Goal: Task Accomplishment & Management: Complete application form

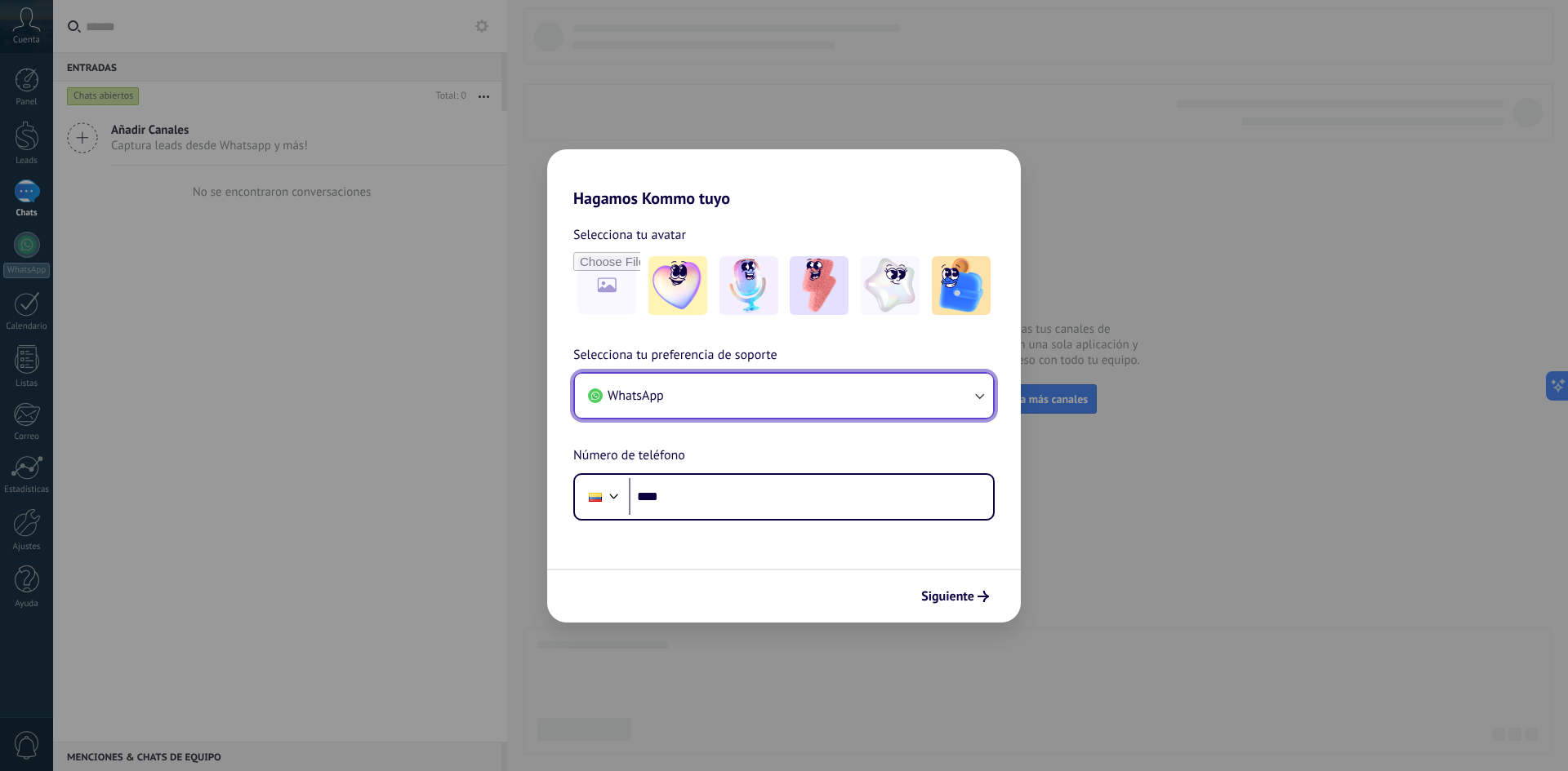
click at [770, 411] on button "WhatsApp" at bounding box center [784, 396] width 418 height 44
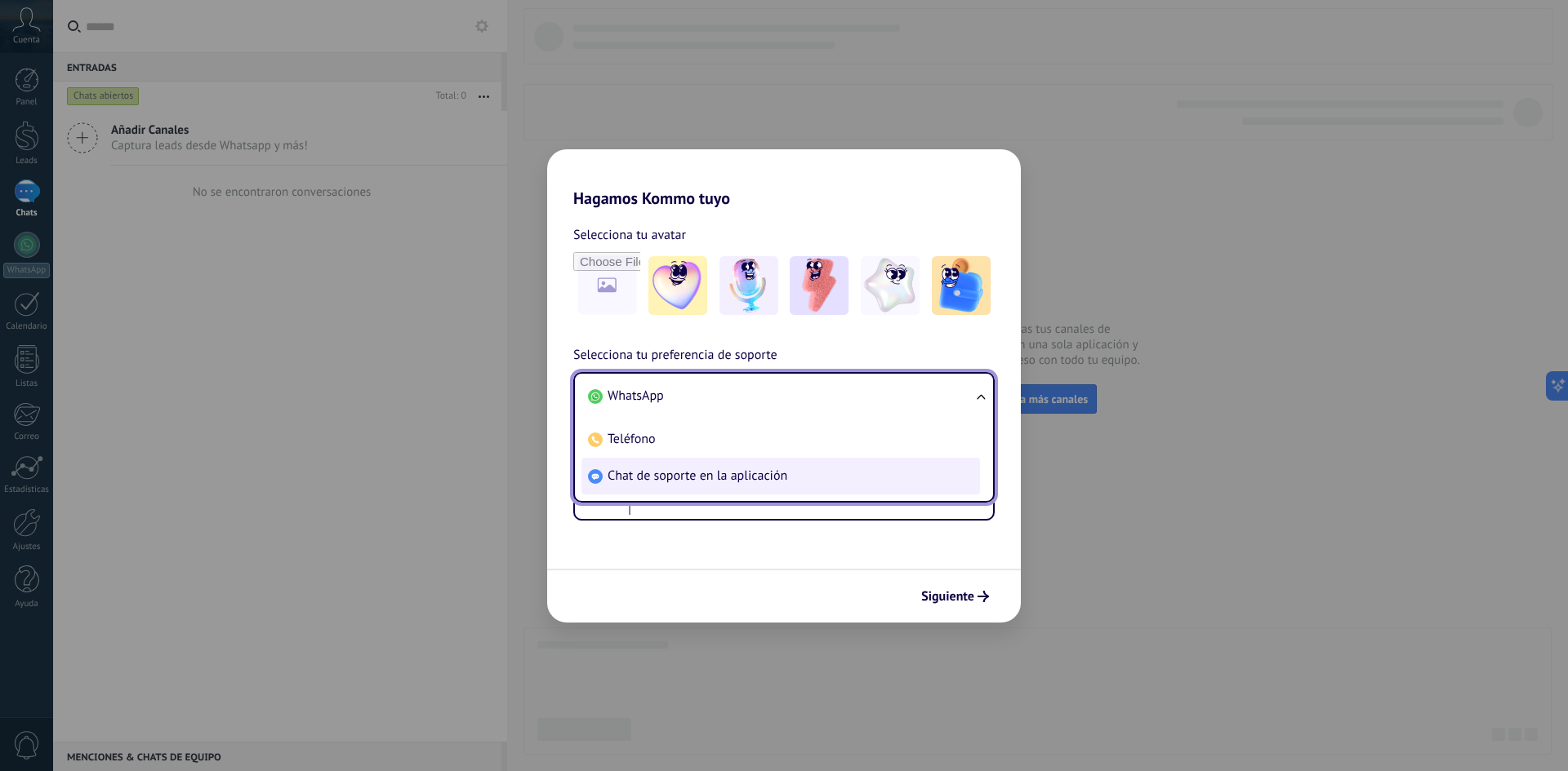
click at [706, 475] on span "Chat de soporte en la aplicación" at bounding box center [697, 476] width 180 height 17
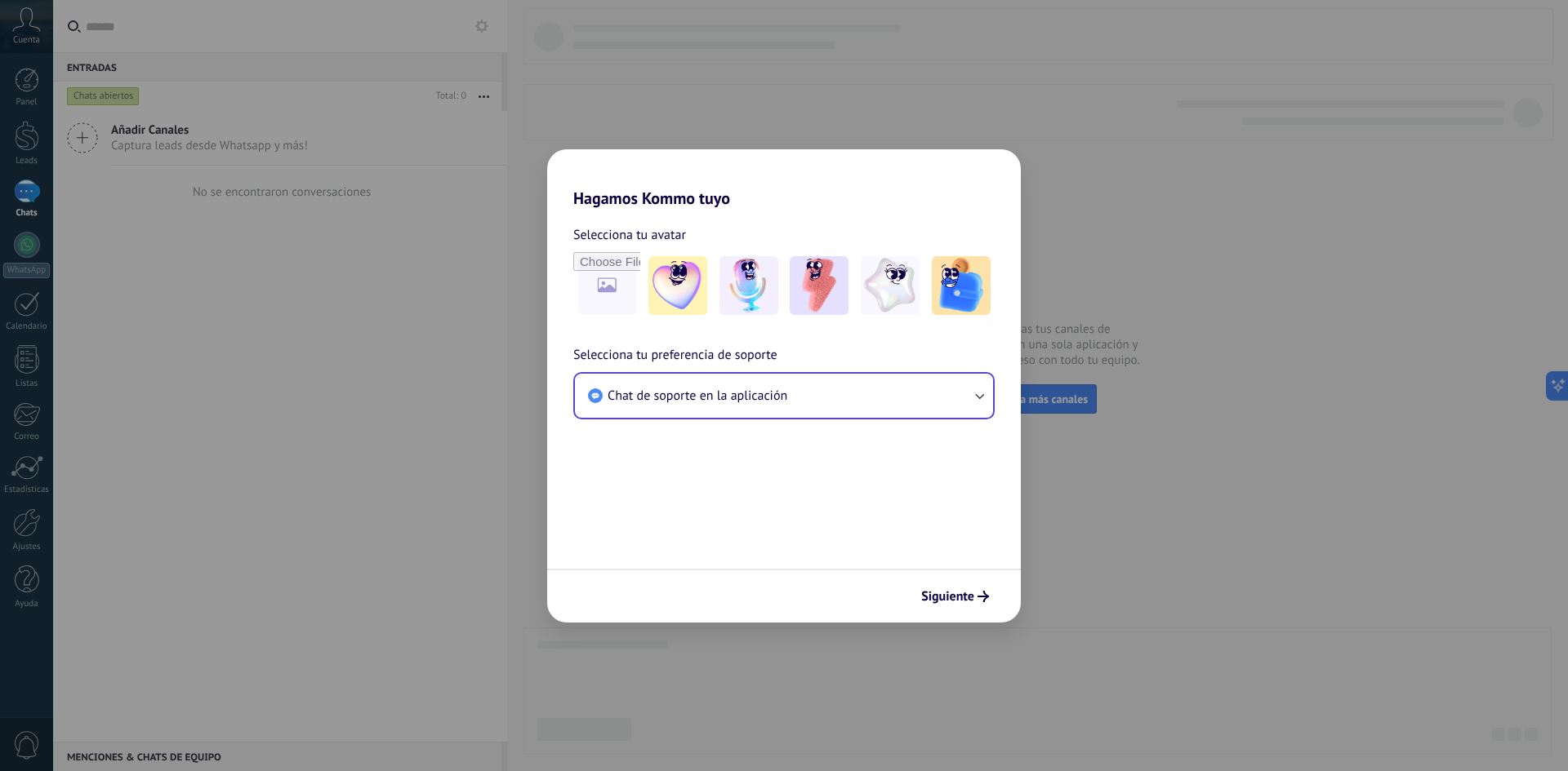
click at [992, 612] on div "Siguiente" at bounding box center [783, 596] width 473 height 54
click at [983, 594] on icon "submit" at bounding box center [984, 597] width 12 height 12
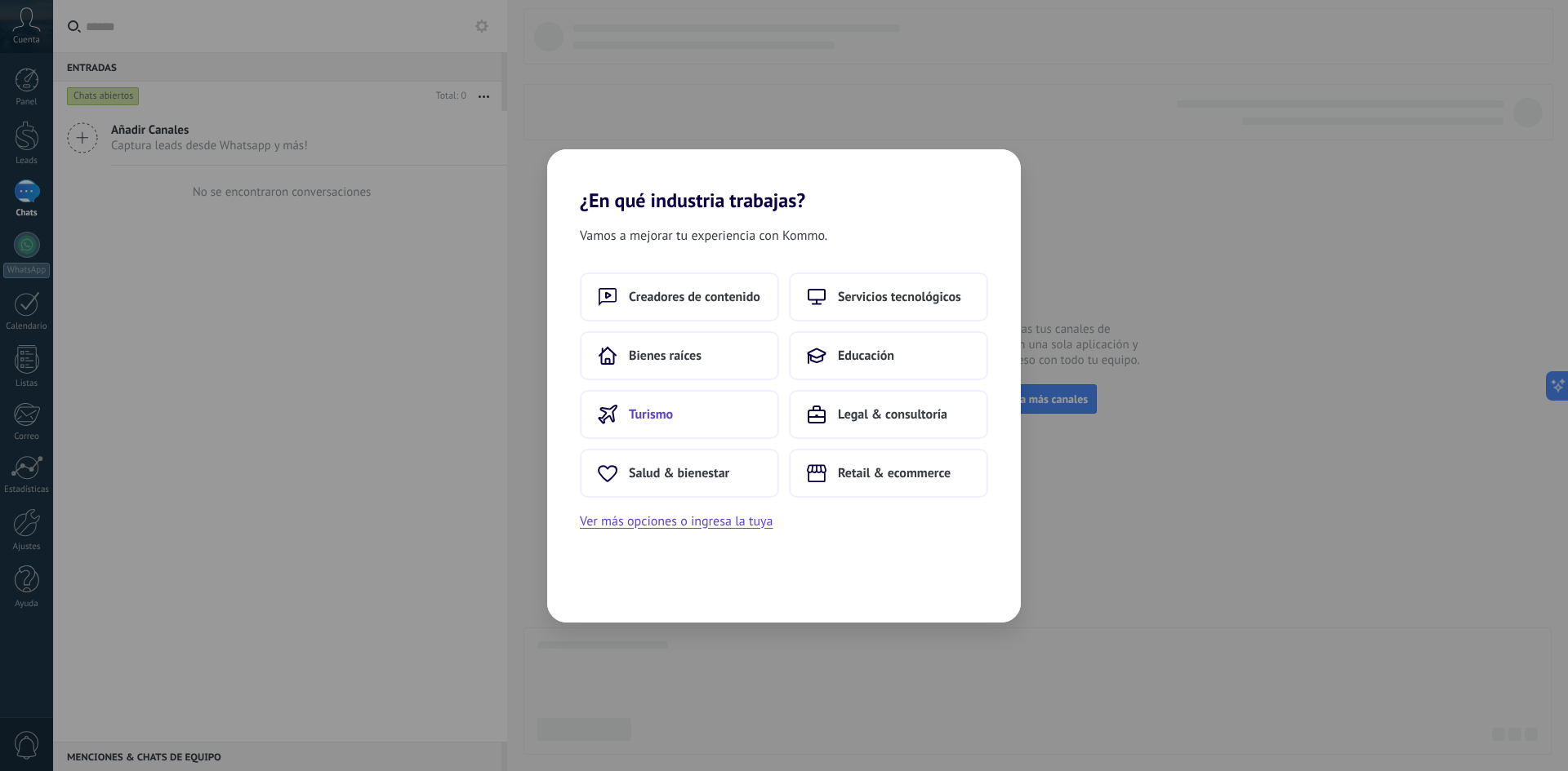
click at [693, 416] on button "Turismo" at bounding box center [680, 415] width 200 height 49
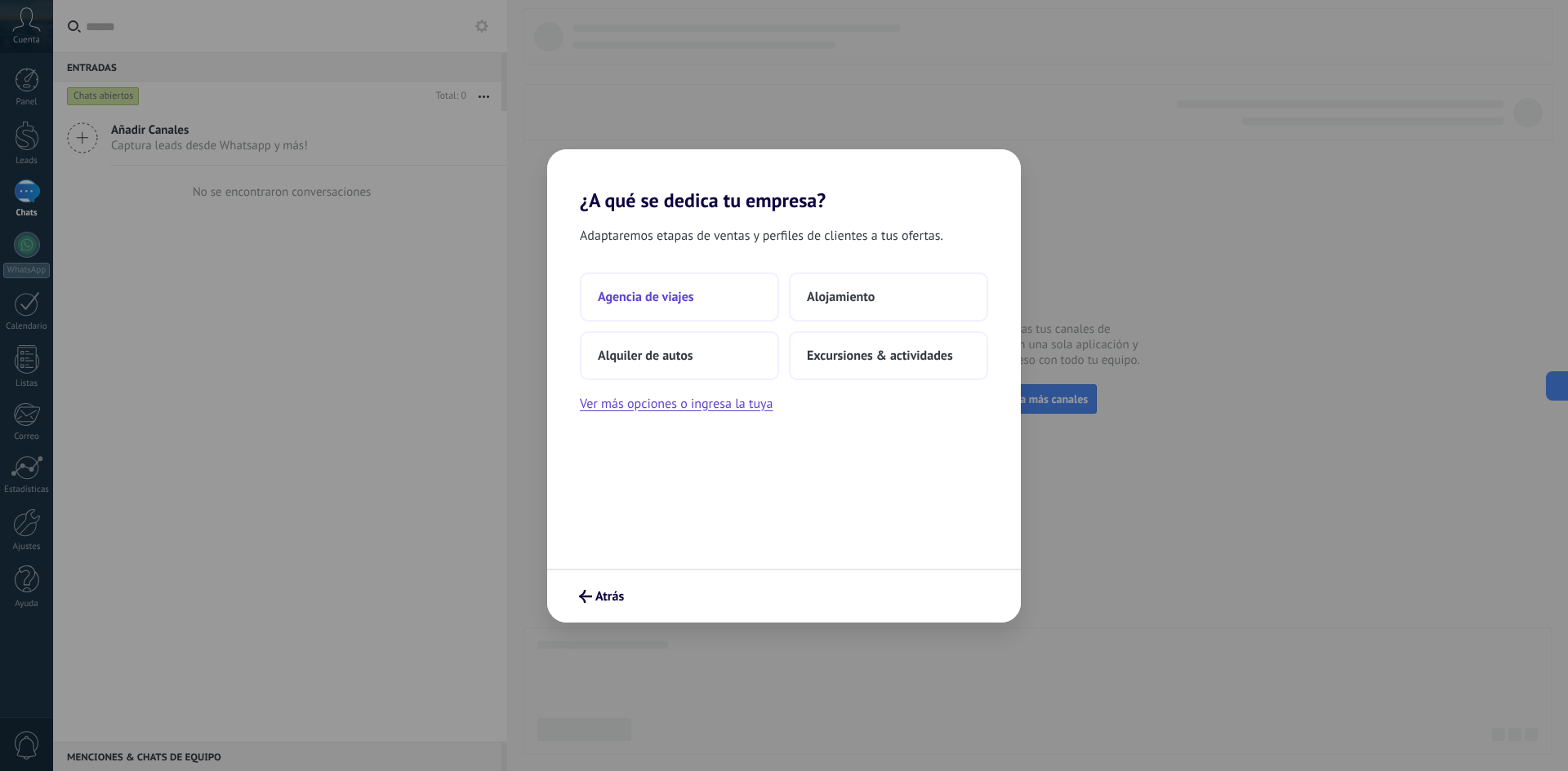
click at [676, 305] on span "Agencia de viajes" at bounding box center [645, 297] width 96 height 17
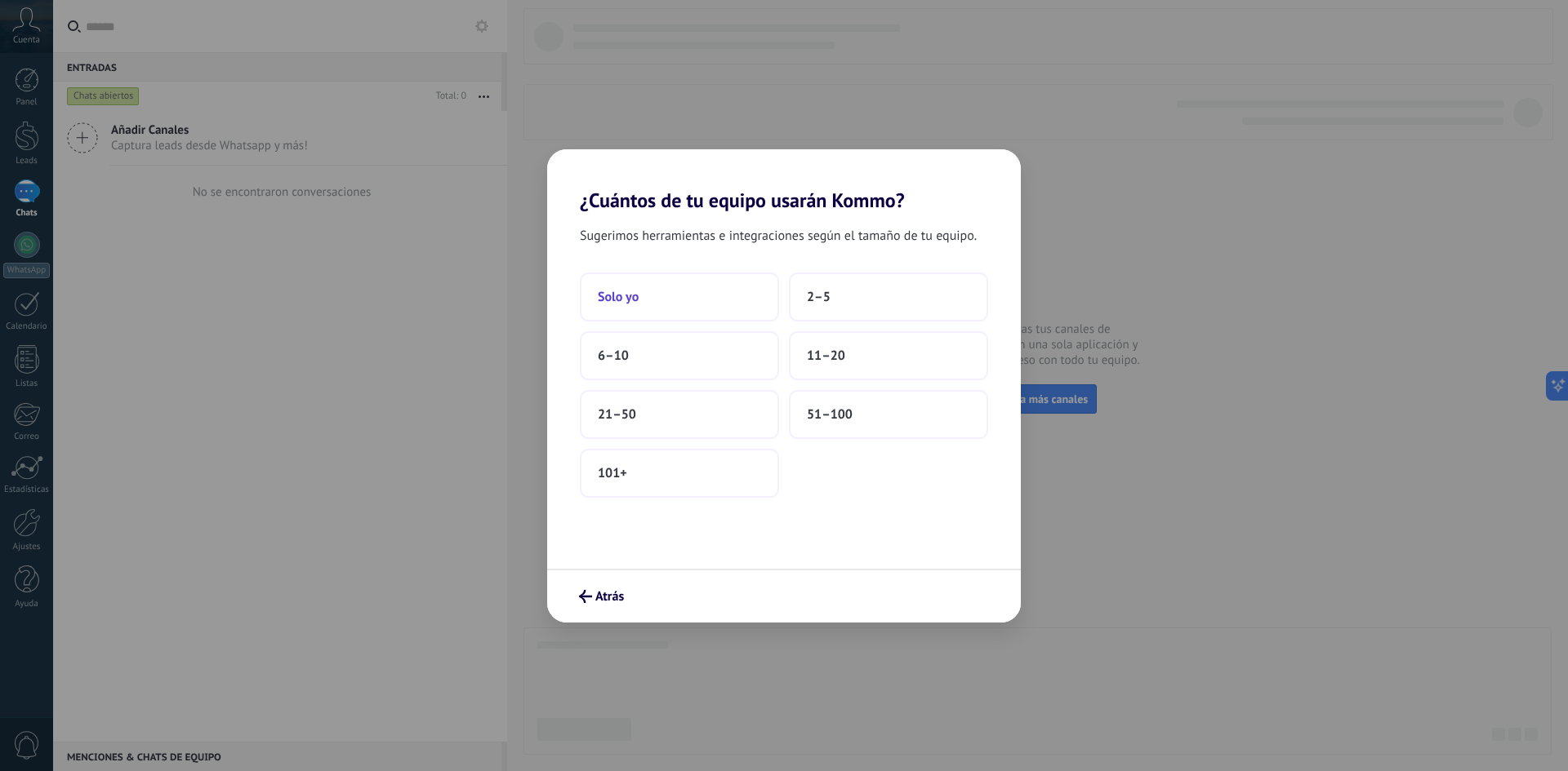
click at [676, 304] on button "Solo yo" at bounding box center [680, 297] width 200 height 49
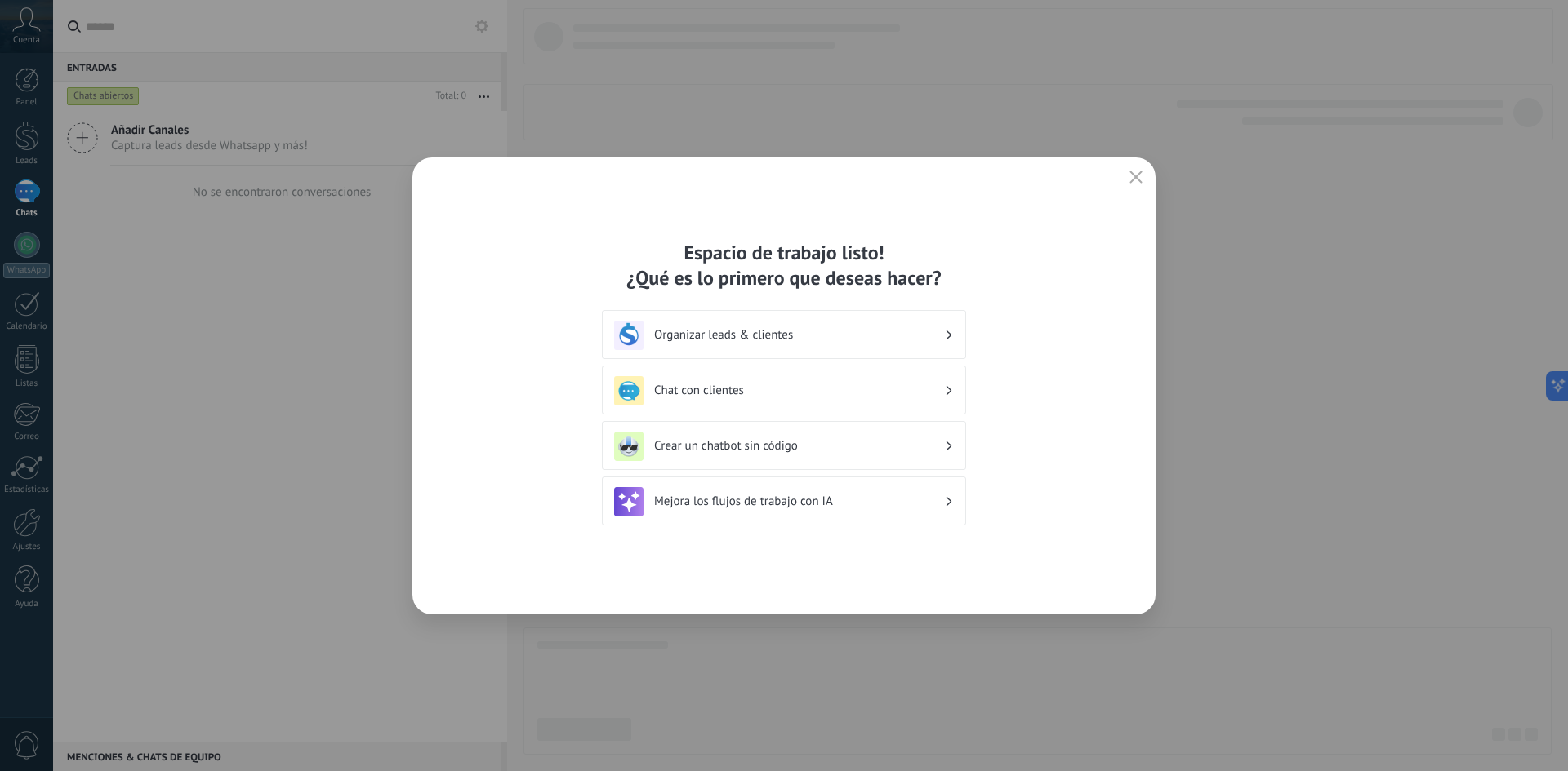
click at [1120, 179] on div "Espacio de trabajo listo! ¿Qué es lo primero que deseas hacer? Organizar leads …" at bounding box center [784, 386] width 743 height 457
click at [1130, 180] on button "button" at bounding box center [1136, 178] width 21 height 23
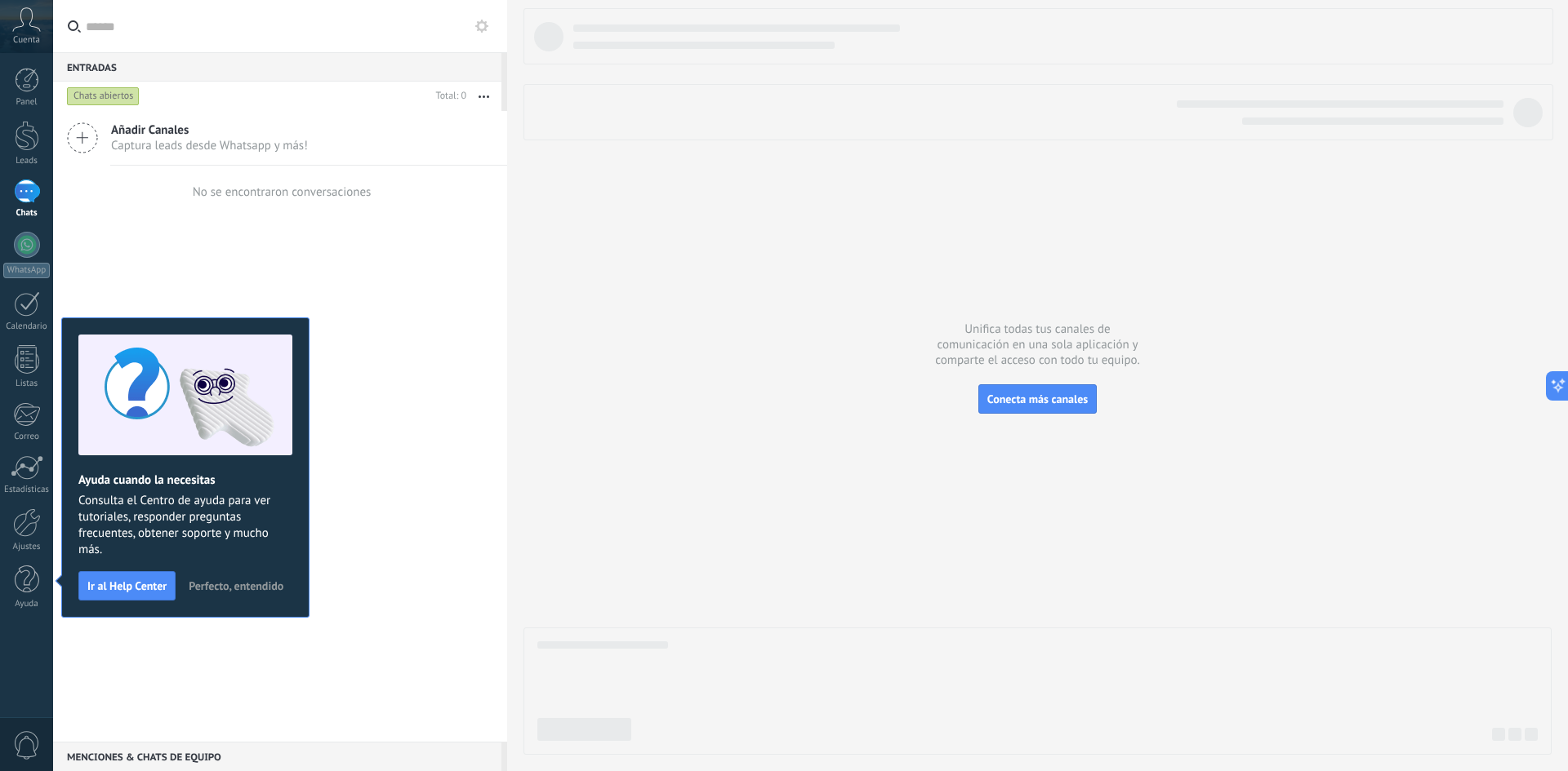
click at [249, 588] on span "Perfecto, entendido" at bounding box center [235, 586] width 94 height 12
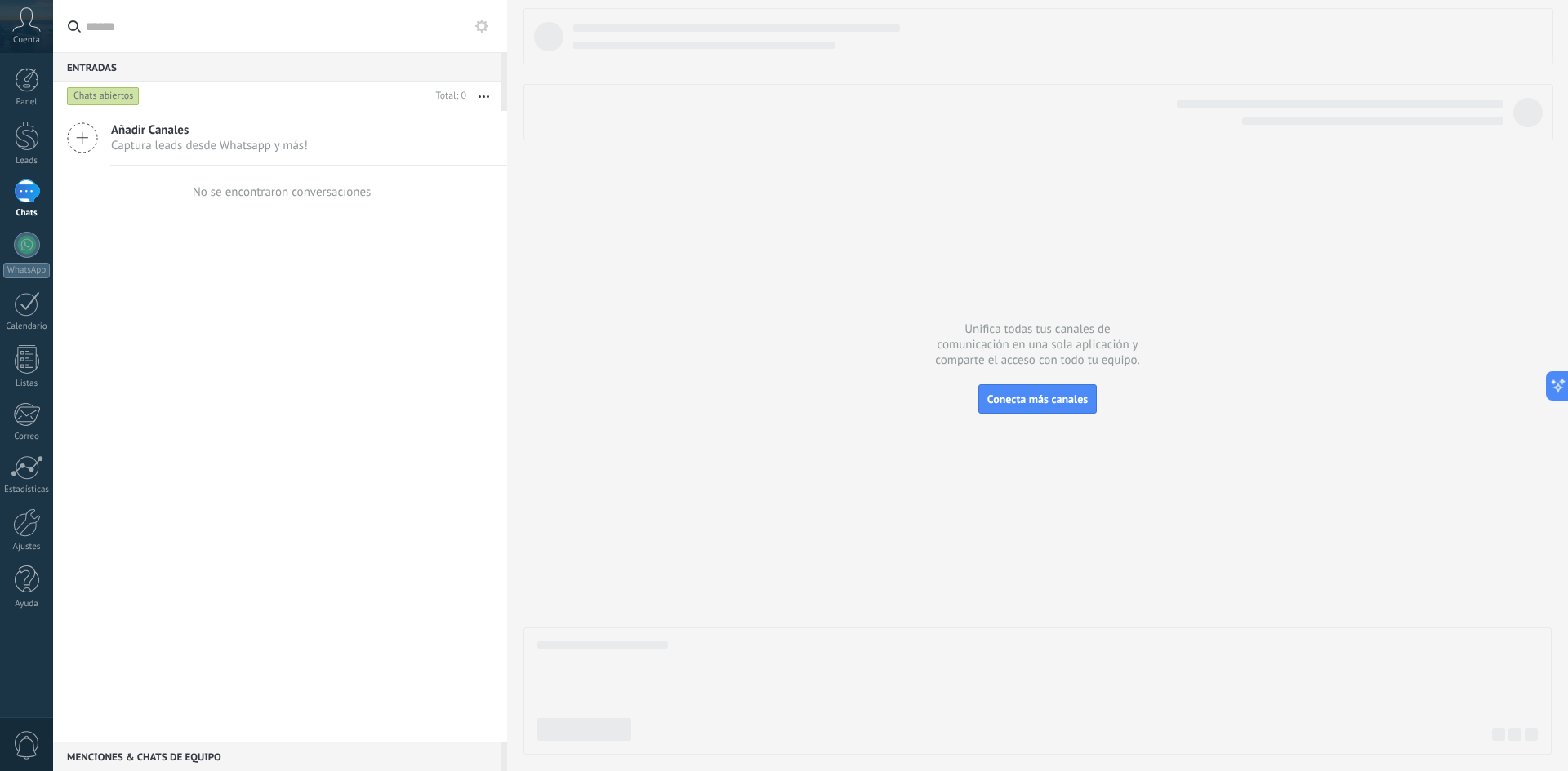
drag, startPoint x: 639, startPoint y: 384, endPoint x: 611, endPoint y: 7, distance: 378.0
click at [640, 381] on div at bounding box center [1038, 381] width 1029 height 747
click at [28, 17] on icon at bounding box center [27, 19] width 28 height 24
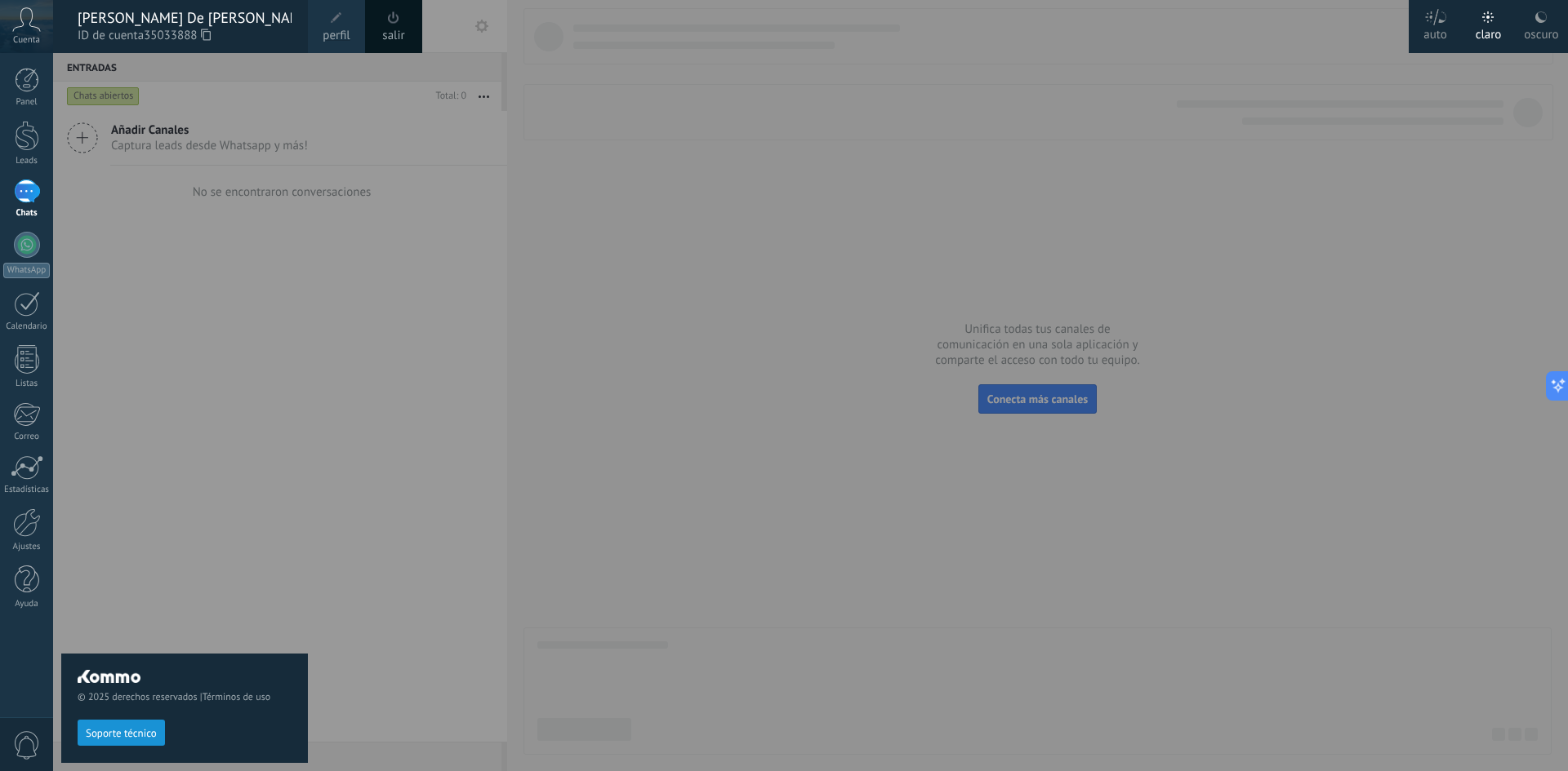
click at [210, 33] on icon at bounding box center [206, 34] width 10 height 13
